Goal: Task Accomplishment & Management: Use online tool/utility

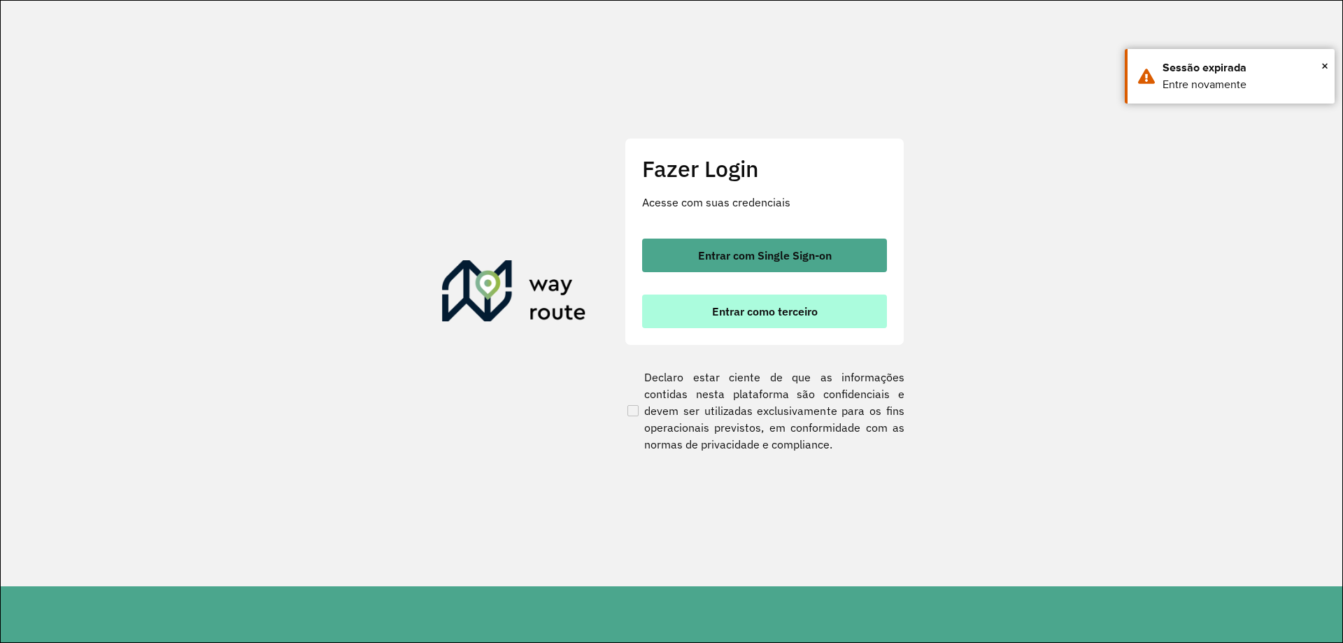
click at [774, 321] on button "Entrar como terceiro" at bounding box center [764, 311] width 245 height 34
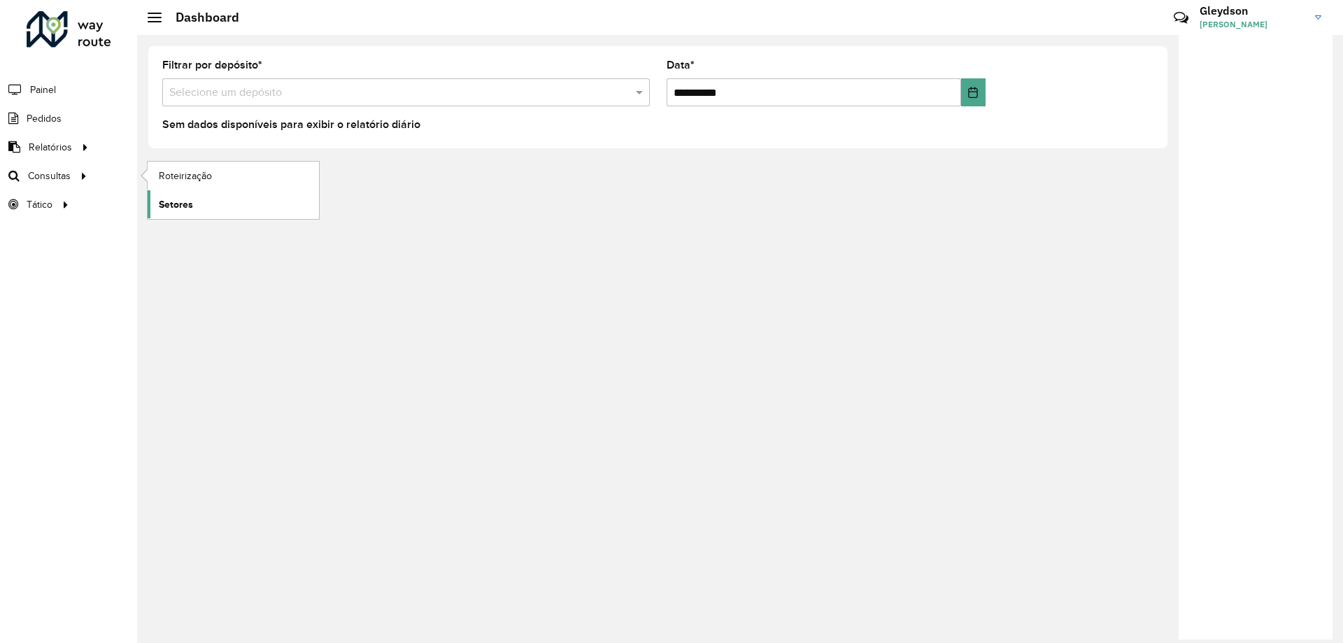
click at [186, 204] on span "Setores" at bounding box center [176, 204] width 34 height 15
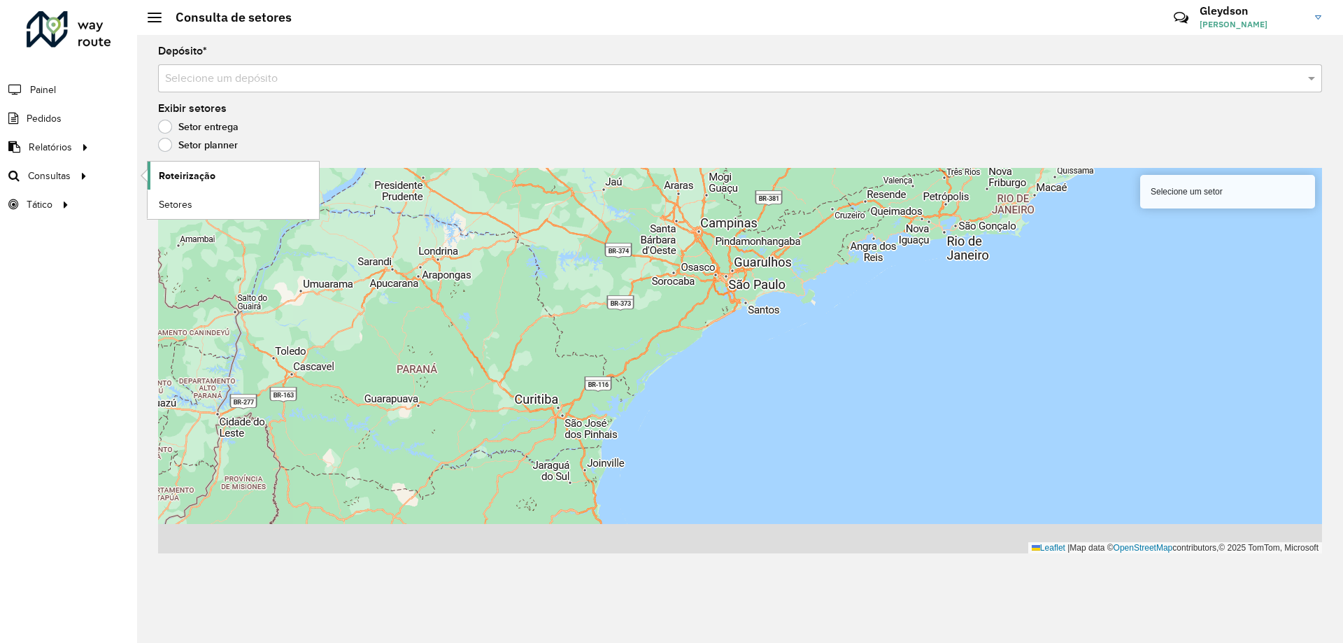
click at [207, 178] on span "Roteirização" at bounding box center [187, 176] width 57 height 15
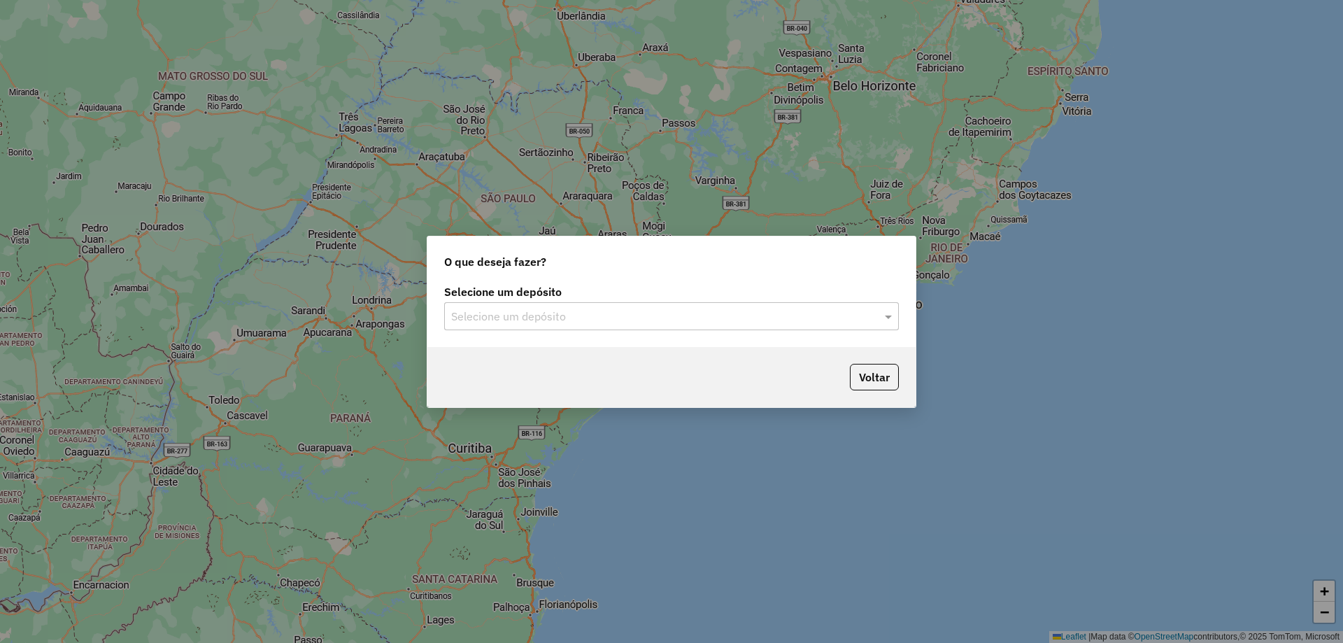
click at [769, 311] on input "text" at bounding box center [657, 316] width 413 height 17
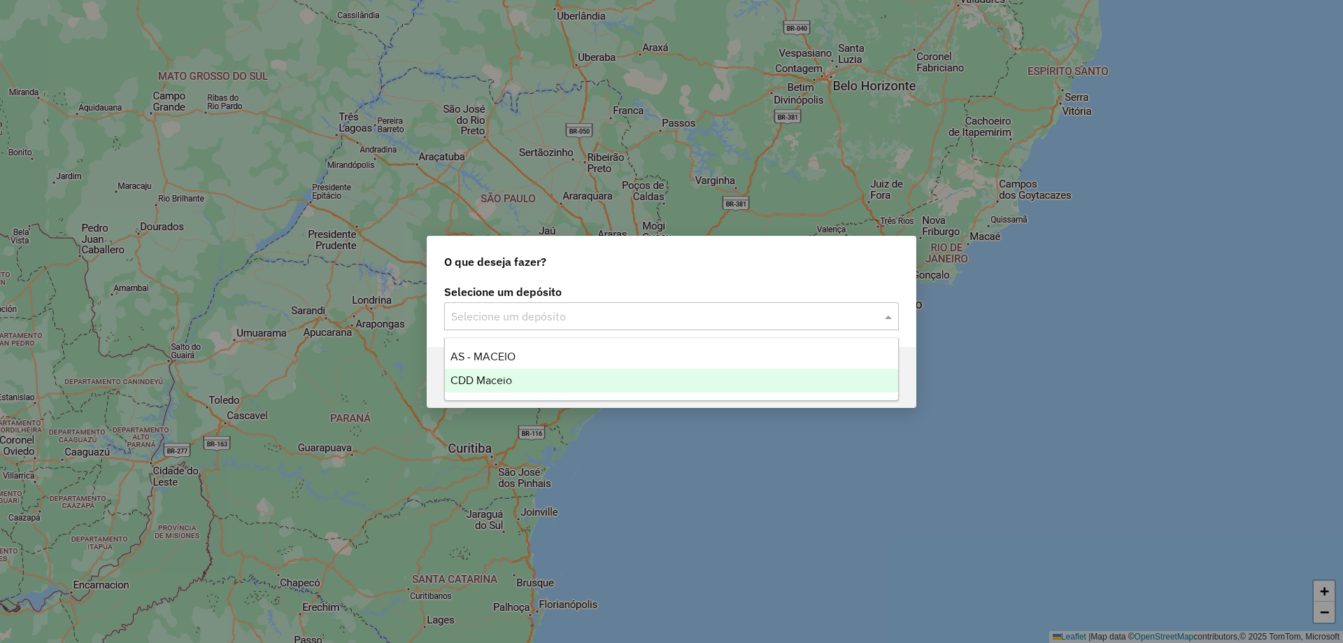
click at [575, 382] on div "CDD Maceio" at bounding box center [671, 381] width 453 height 24
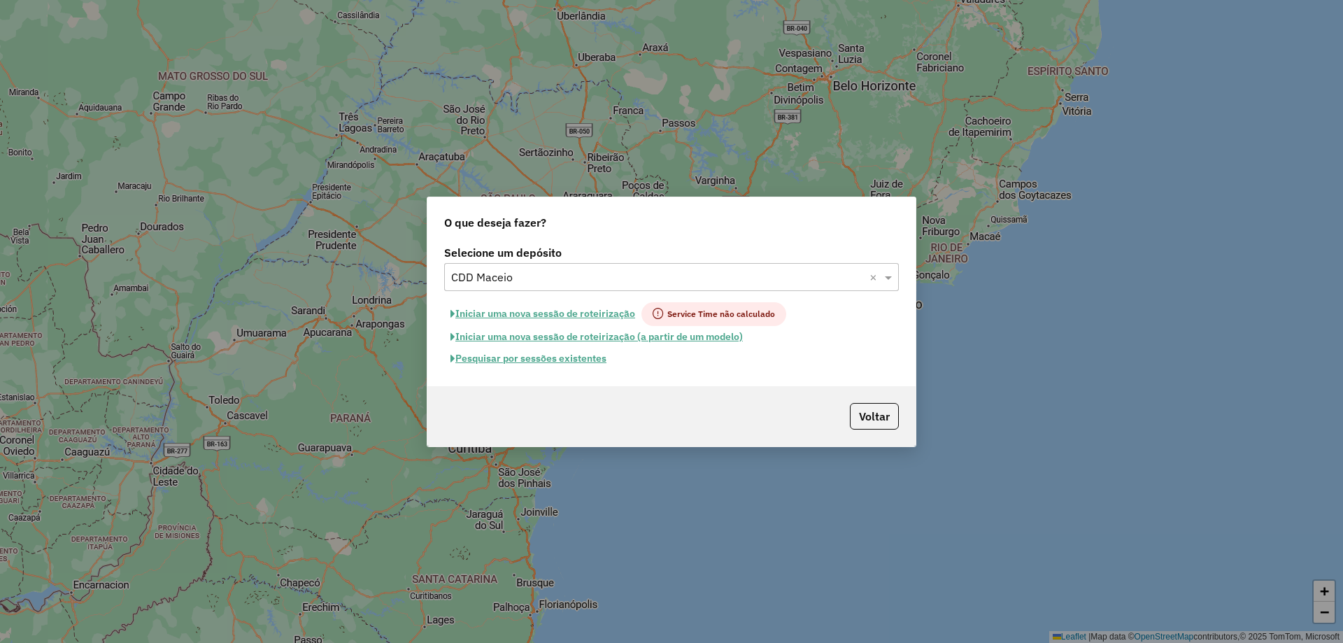
click at [529, 353] on button "Pesquisar por sessões existentes" at bounding box center [528, 359] width 169 height 22
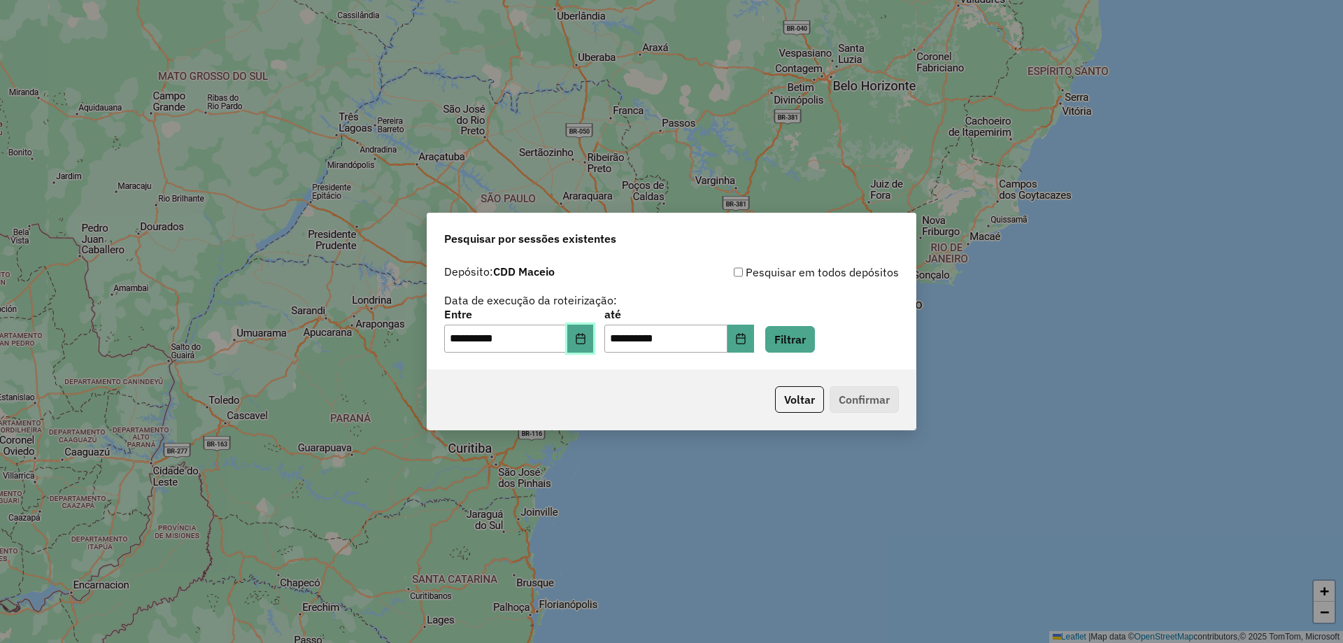
click at [586, 342] on icon "Choose Date" at bounding box center [580, 338] width 11 height 11
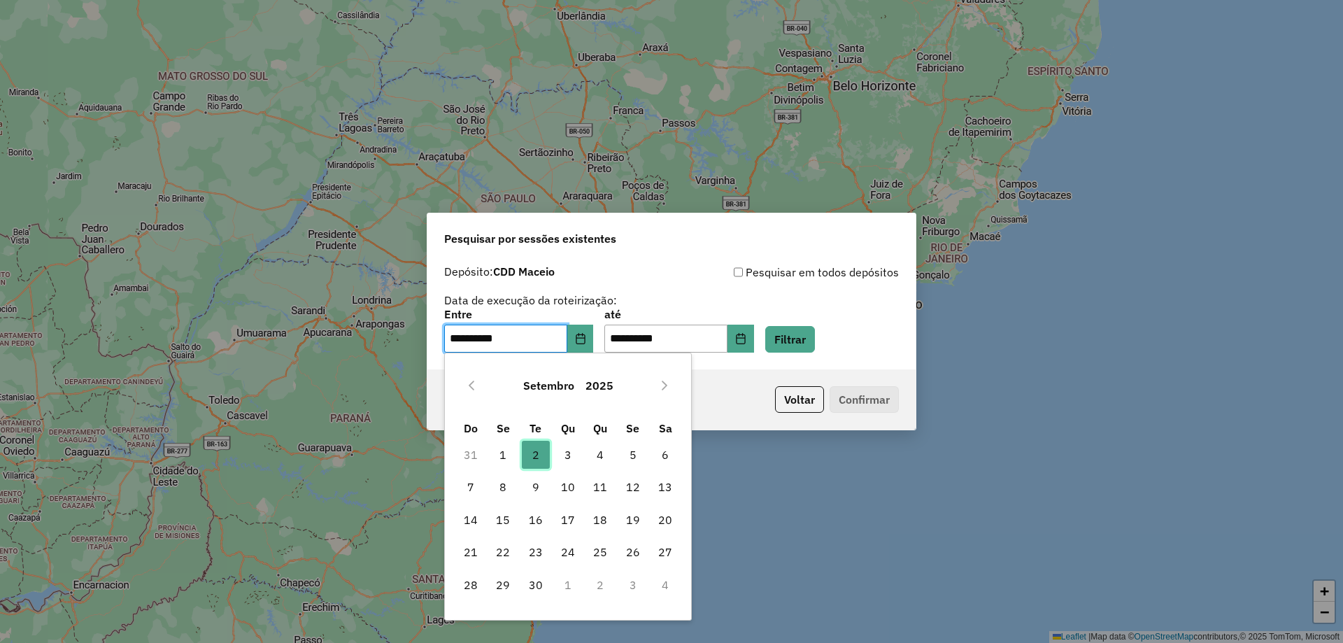
click at [539, 463] on span "2" at bounding box center [536, 455] width 28 height 28
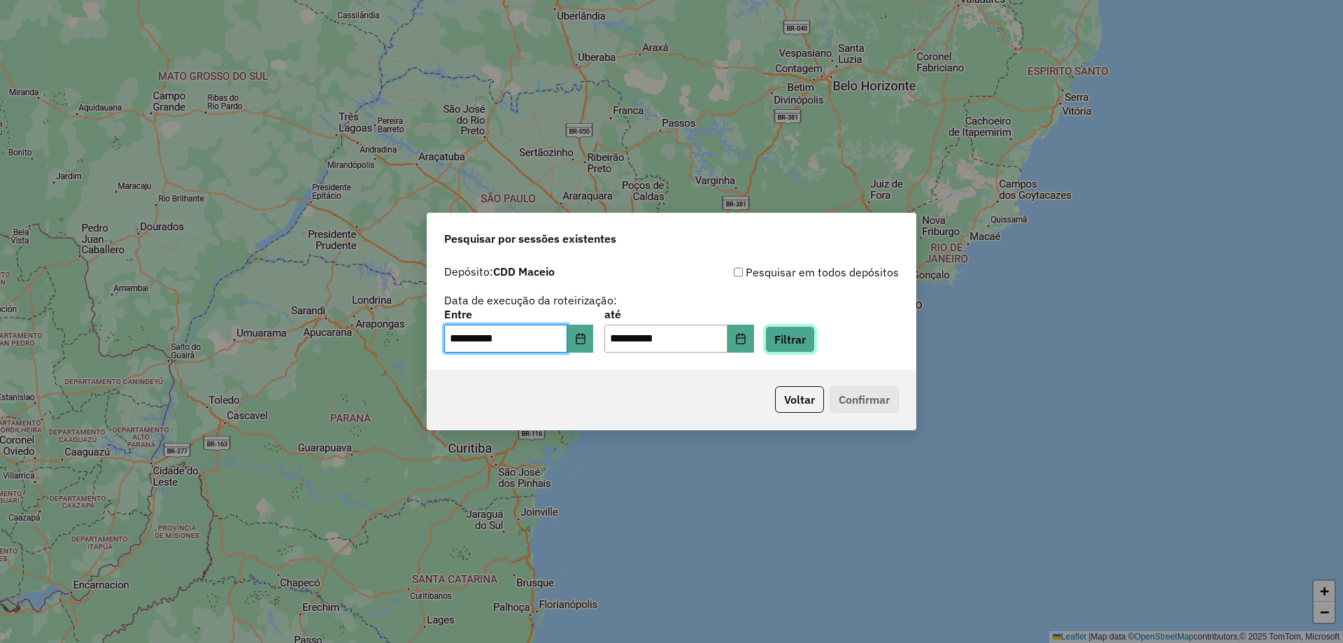
click at [815, 330] on button "Filtrar" at bounding box center [790, 339] width 50 height 27
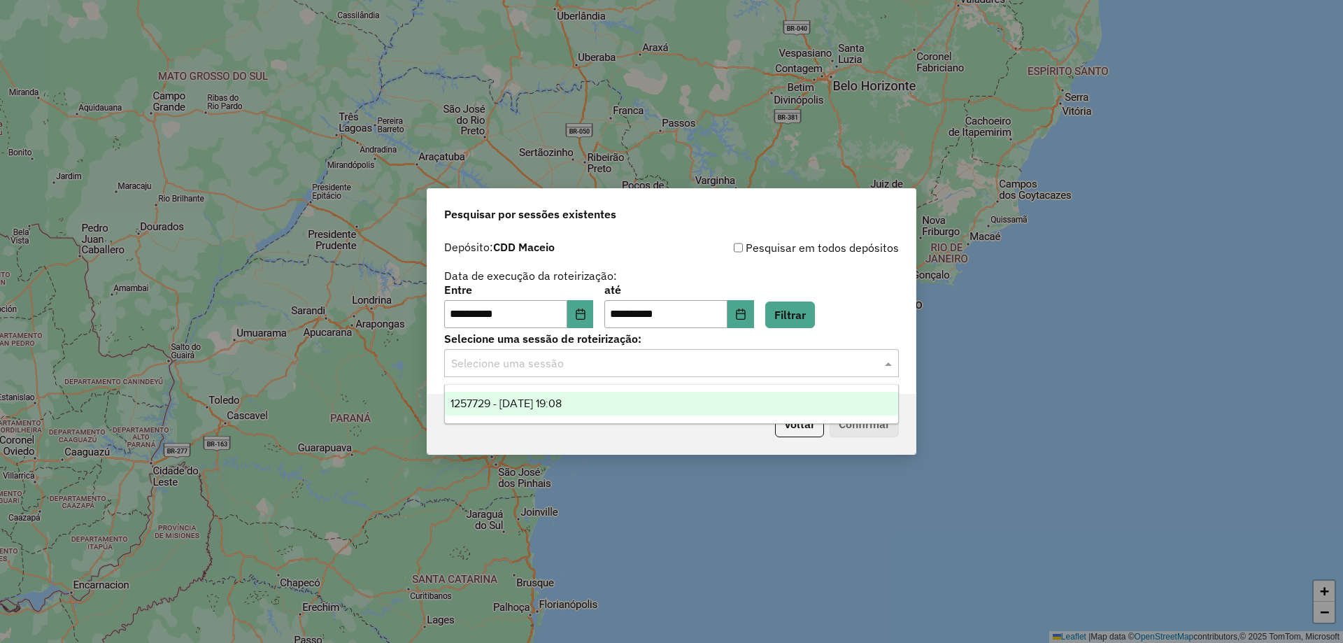
click at [781, 369] on input "text" at bounding box center [657, 363] width 413 height 17
click at [624, 406] on div "1257729 - [DATE] 19:08" at bounding box center [671, 404] width 453 height 24
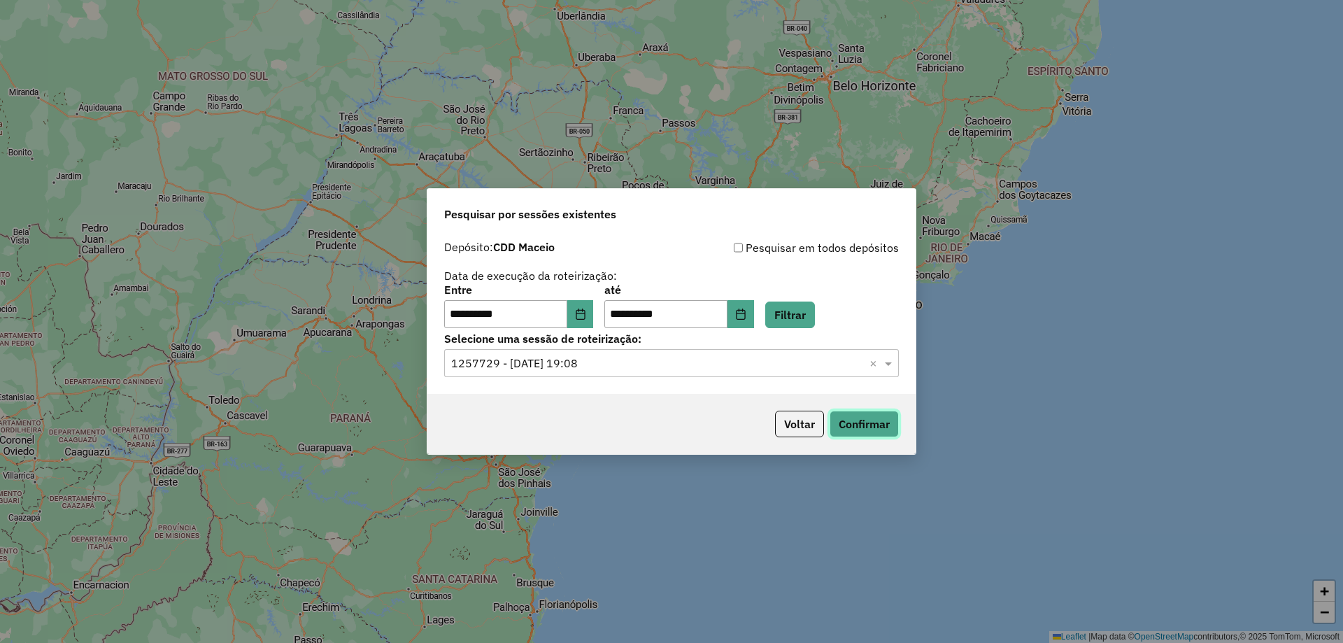
click at [856, 432] on button "Confirmar" at bounding box center [864, 424] width 69 height 27
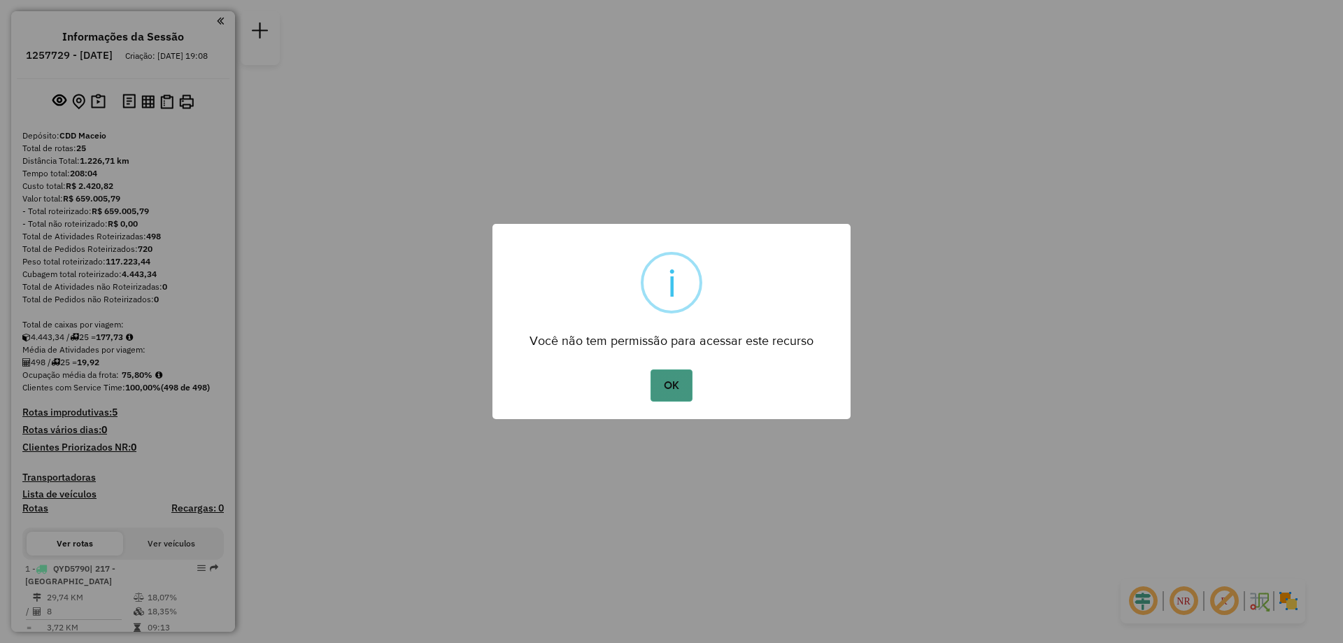
click at [669, 387] on button "OK" at bounding box center [670, 385] width 41 height 32
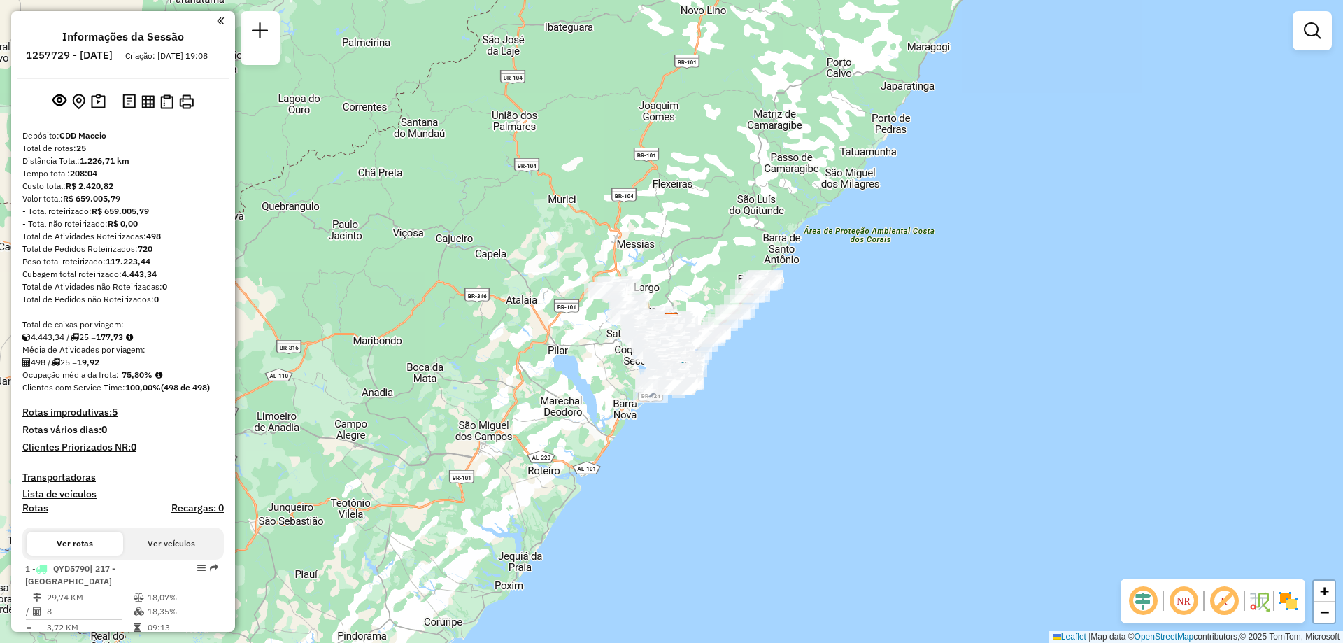
scroll to position [2351, 0]
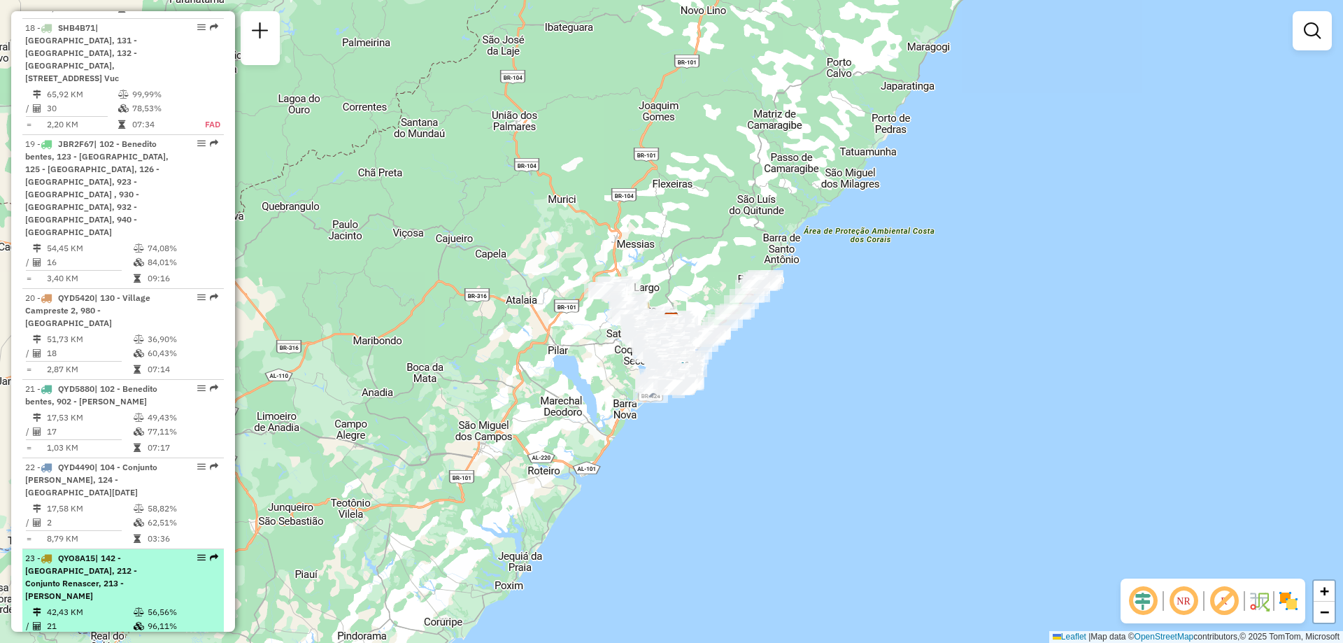
select select "**********"
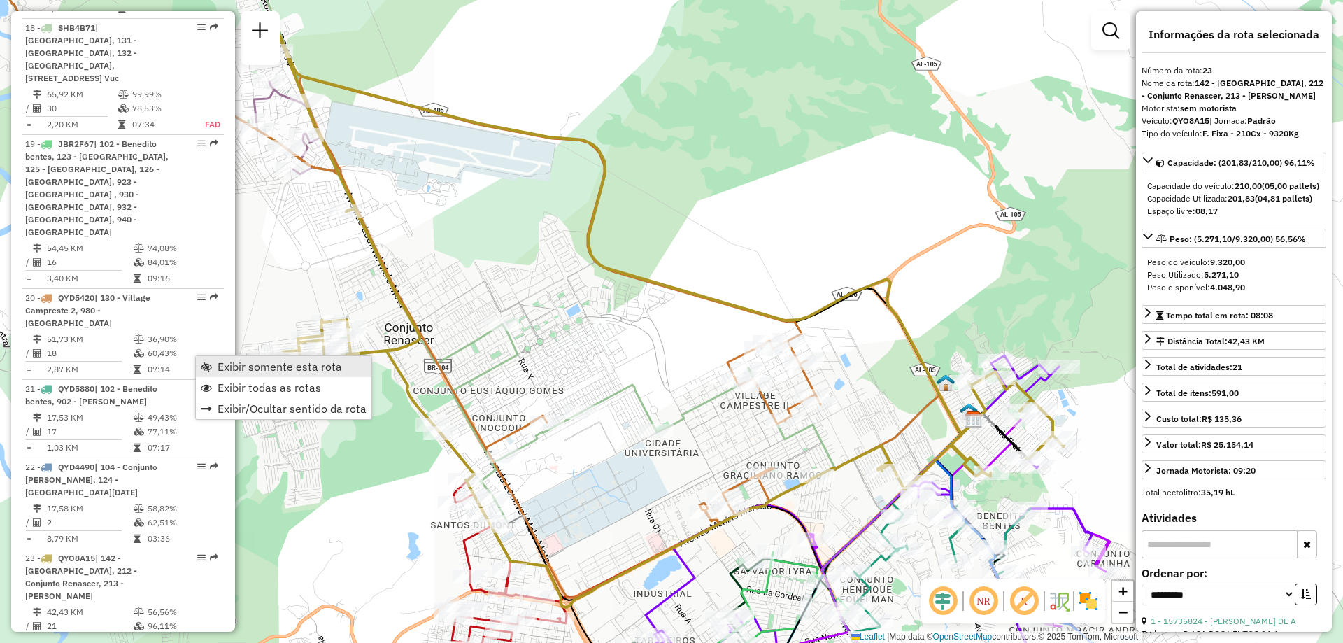
click at [246, 369] on span "Exibir somente esta rota" at bounding box center [280, 366] width 125 height 11
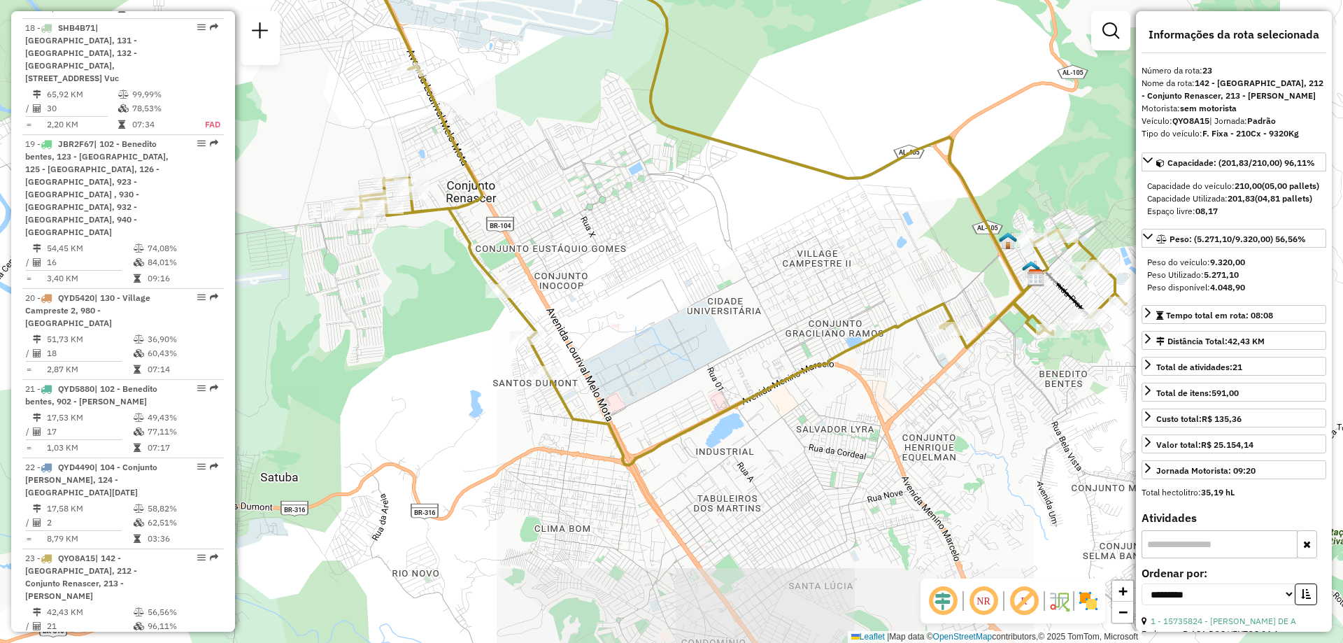
drag, startPoint x: 553, startPoint y: 387, endPoint x: 616, endPoint y: 244, distance: 156.0
click at [616, 244] on div "Janela de atendimento Grade de atendimento Capacidade Transportadoras Veículos …" at bounding box center [671, 321] width 1343 height 643
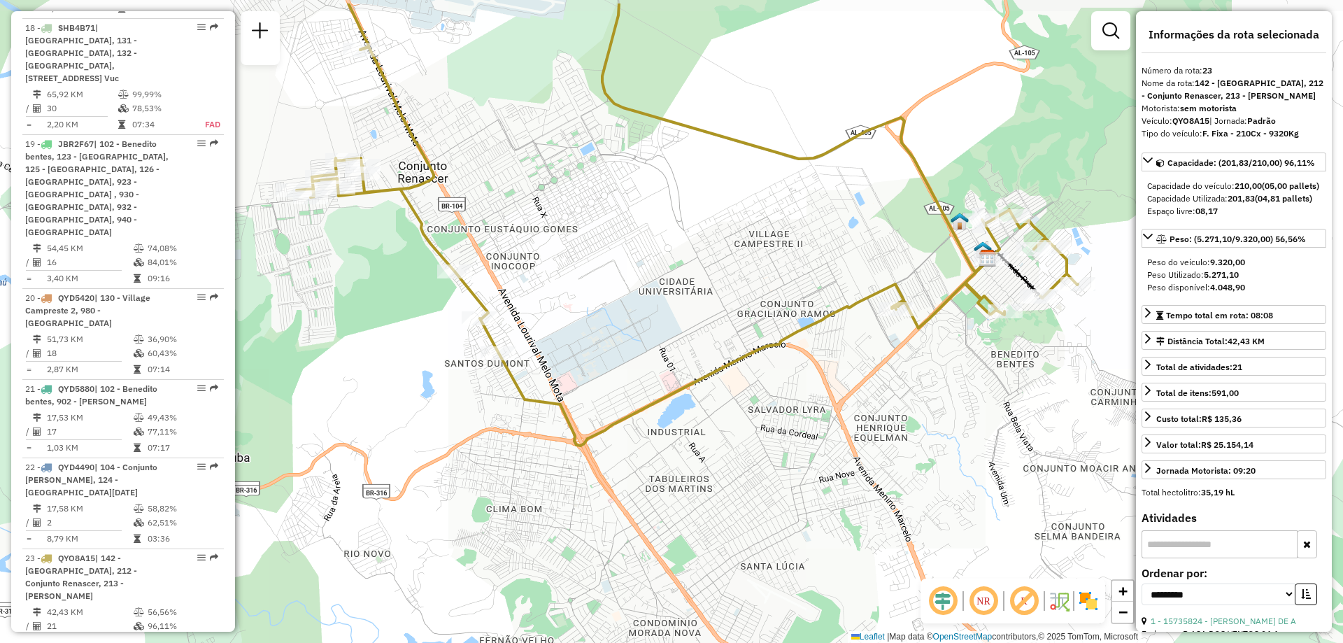
drag, startPoint x: 737, startPoint y: 266, endPoint x: 699, endPoint y: 334, distance: 77.7
click at [699, 334] on div "Janela de atendimento Grade de atendimento Capacidade Transportadoras Veículos …" at bounding box center [671, 321] width 1343 height 643
